Goal: Feedback & Contribution: Contribute content

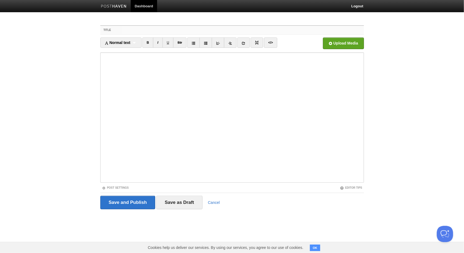
click at [171, 32] on input "Title" at bounding box center [243, 30] width 242 height 9
paste input "অতি ক্ষুদ্র ছোট গল্প সমগ্র"
type input "অতি ক্ষুদ্র ছোট গল্প সমগ্র"
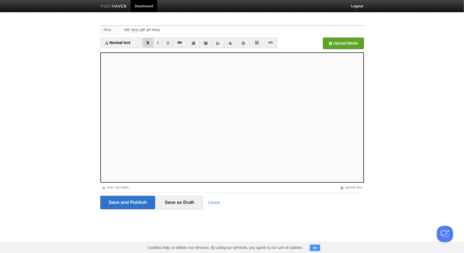
click at [146, 42] on link "B" at bounding box center [148, 43] width 11 height 10
click at [138, 43] on div "Normal text Normal text Heading 1 Heading 2 Heading 3" at bounding box center [120, 43] width 41 height 10
click at [120, 64] on link "Heading 1" at bounding box center [121, 62] width 41 height 8
click at [125, 41] on div "Heading 1 Normal text Heading 1 Heading 2 Heading 3" at bounding box center [117, 43] width 34 height 10
click at [118, 52] on link "Normal text" at bounding box center [117, 54] width 33 height 8
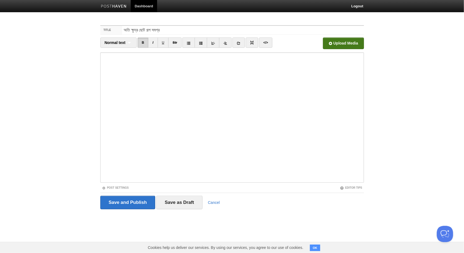
click at [339, 42] on input "file" at bounding box center [179, 45] width 412 height 28
click at [137, 200] on input "Save and Publish" at bounding box center [127, 203] width 55 height 14
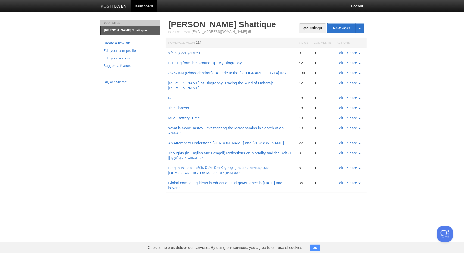
click at [198, 52] on link "অতি ক্ষুদ্র ছোট গল্প সমগ্র" at bounding box center [184, 53] width 32 height 4
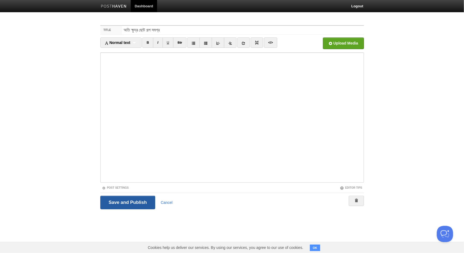
click at [126, 202] on input "Save and Publish" at bounding box center [127, 203] width 55 height 14
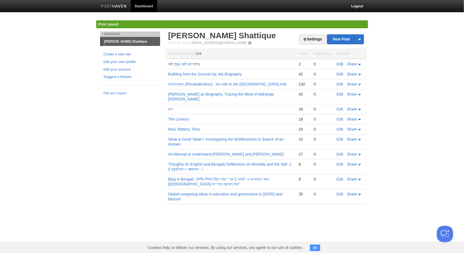
click at [200, 63] on link "অতি ক্ষুদ্র ছোট গল্প সমগ্র" at bounding box center [184, 64] width 32 height 4
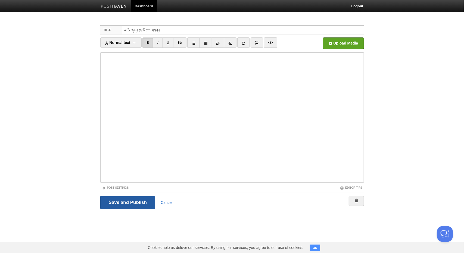
click at [138, 205] on input "Save and Publish" at bounding box center [127, 203] width 55 height 14
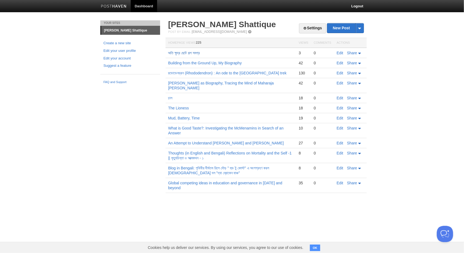
click at [200, 52] on link "অতি ক্ষুদ্র ছোট গল্প সমগ্র" at bounding box center [184, 53] width 32 height 4
